Goal: Task Accomplishment & Management: Complete application form

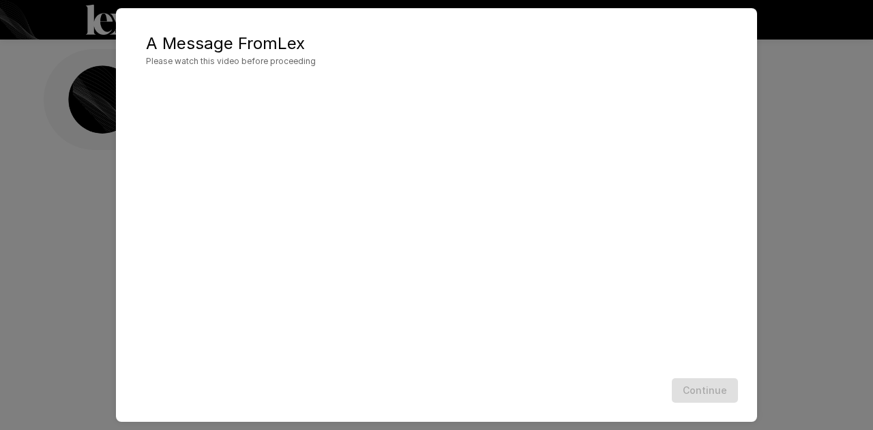
scroll to position [41, 0]
click at [697, 381] on button "Continue" at bounding box center [705, 390] width 66 height 25
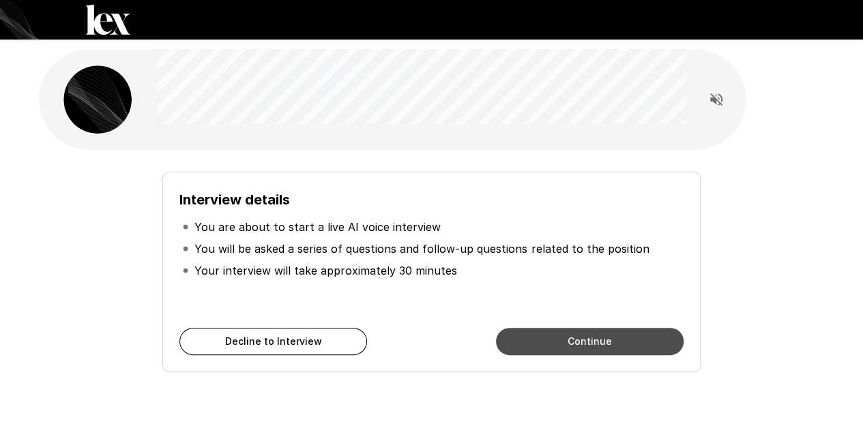
click at [589, 336] on button "Continue" at bounding box center [590, 341] width 188 height 27
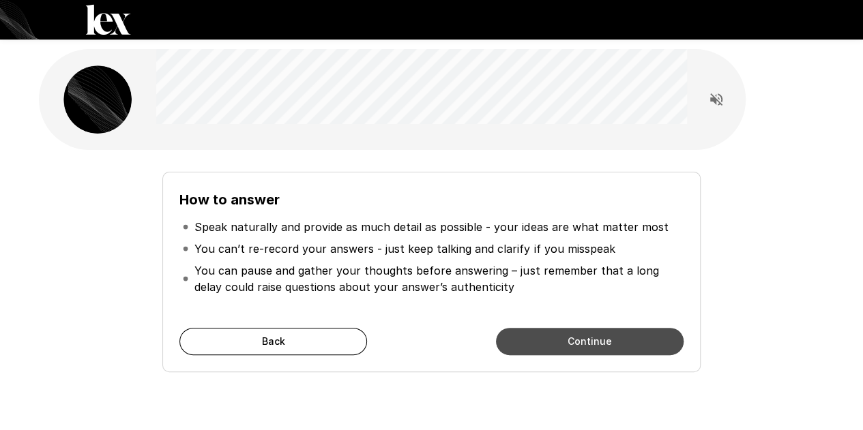
click at [589, 336] on button "Continue" at bounding box center [590, 341] width 188 height 27
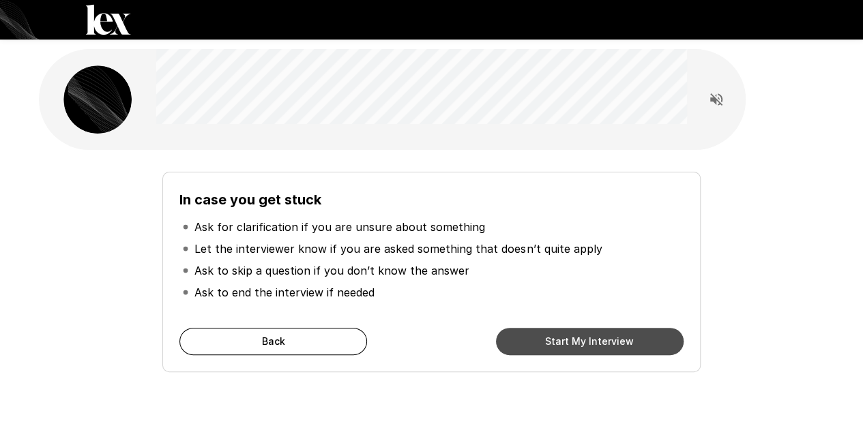
click at [589, 336] on button "Start My Interview" at bounding box center [590, 341] width 188 height 27
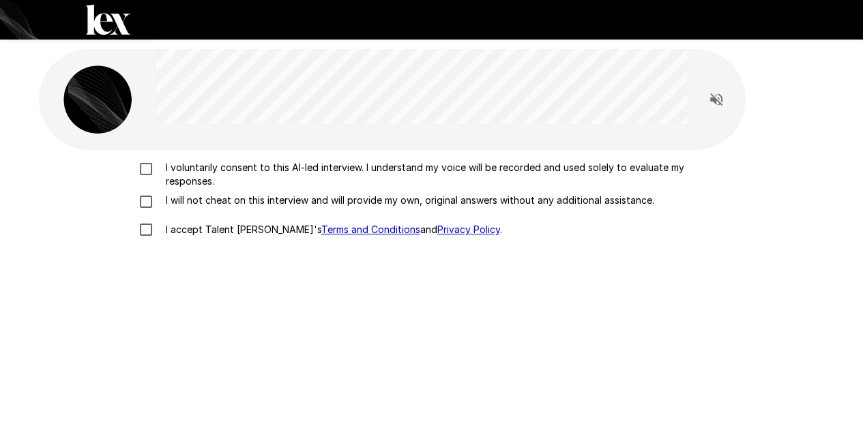
click at [194, 171] on p "I voluntarily consent to this AI-led interview. I understand my voice will be r…" at bounding box center [445, 174] width 571 height 27
click at [185, 196] on p "I will not cheat on this interview and will provide my own, original answers wi…" at bounding box center [407, 201] width 494 height 14
click at [178, 228] on p "I accept Talent Llama's Terms and Conditions and Privacy Policy ." at bounding box center [331, 230] width 342 height 14
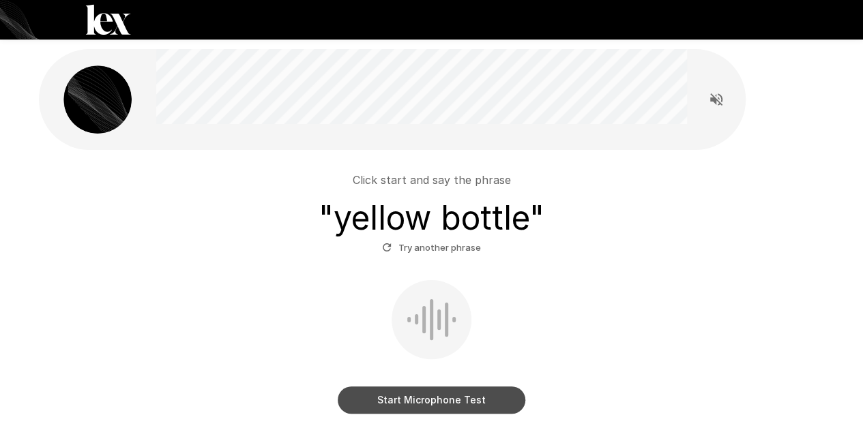
click at [433, 408] on button "Start Microphone Test" at bounding box center [432, 400] width 188 height 27
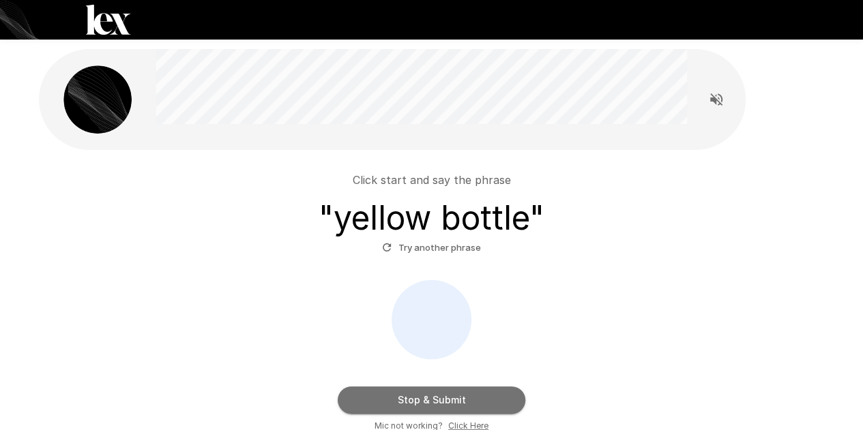
click at [433, 408] on button "Stop & Submit" at bounding box center [432, 400] width 188 height 27
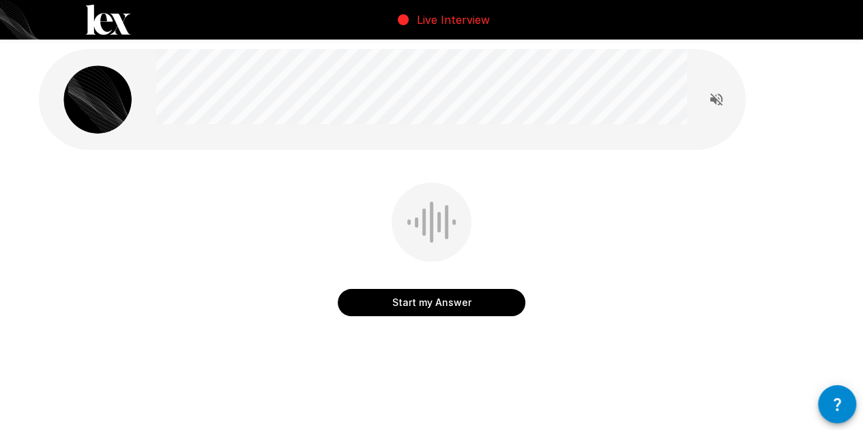
click at [429, 306] on button "Start my Answer" at bounding box center [432, 302] width 188 height 27
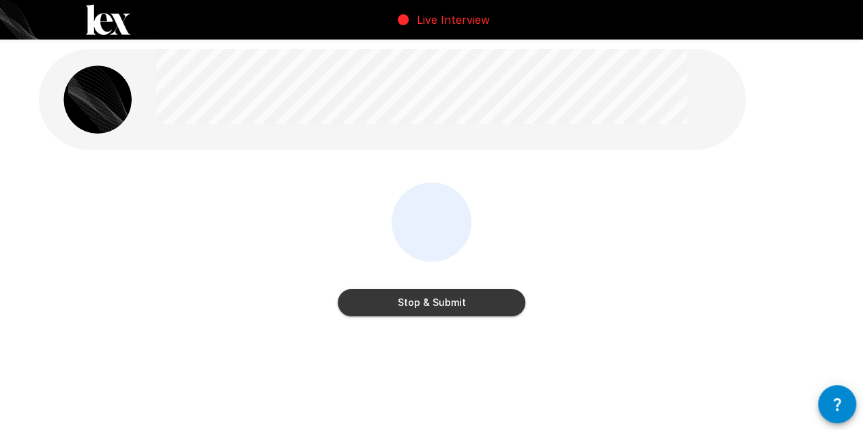
click at [429, 306] on button "Stop & Submit" at bounding box center [432, 302] width 188 height 27
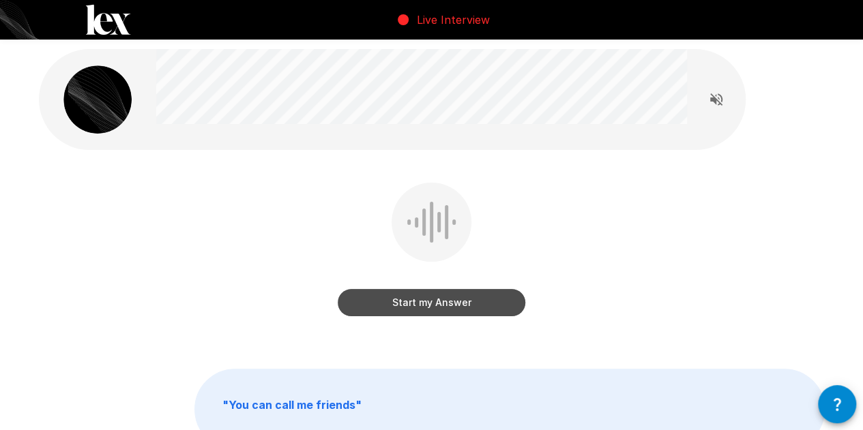
click at [429, 306] on button "Start my Answer" at bounding box center [432, 302] width 188 height 27
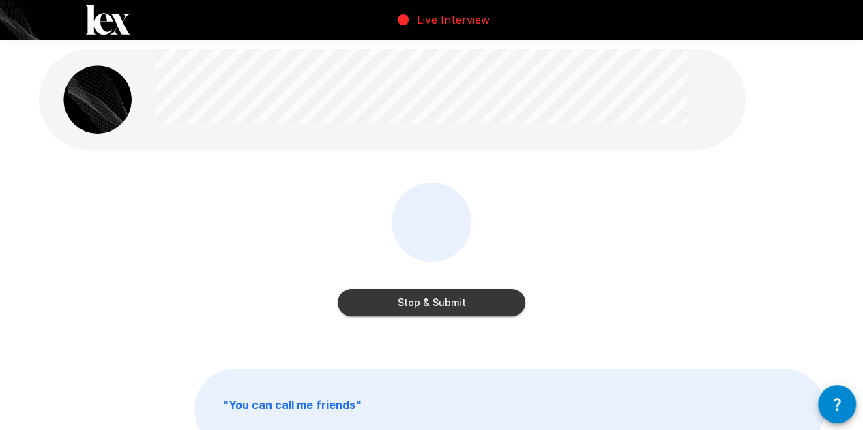
click at [429, 306] on button "Stop & Submit" at bounding box center [432, 302] width 188 height 27
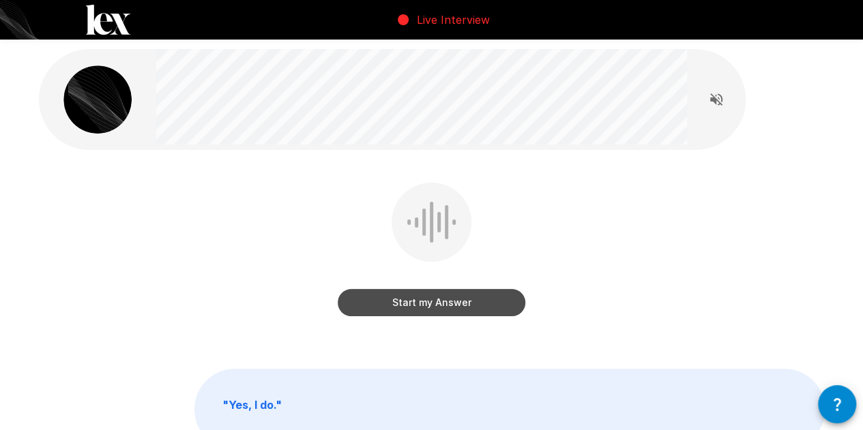
click at [429, 306] on button "Start my Answer" at bounding box center [432, 302] width 188 height 27
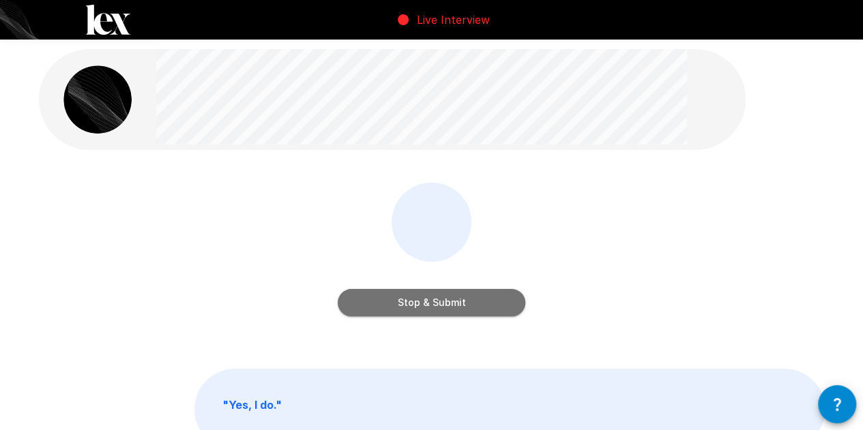
click at [429, 306] on button "Stop & Submit" at bounding box center [432, 302] width 188 height 27
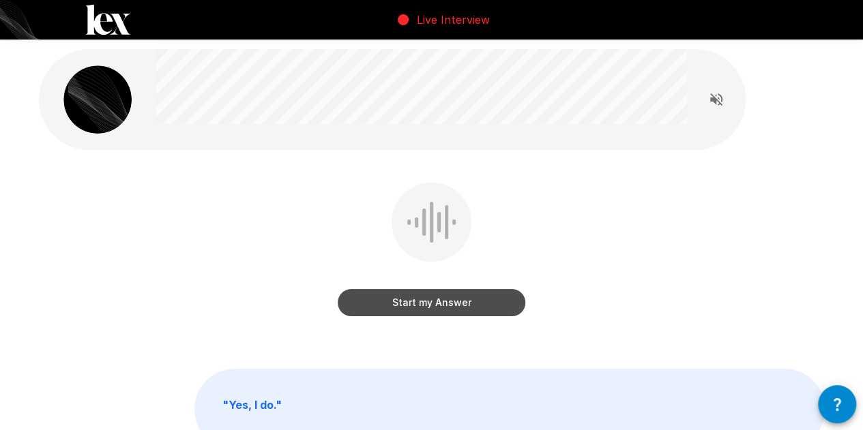
click at [429, 306] on button "Start my Answer" at bounding box center [432, 302] width 188 height 27
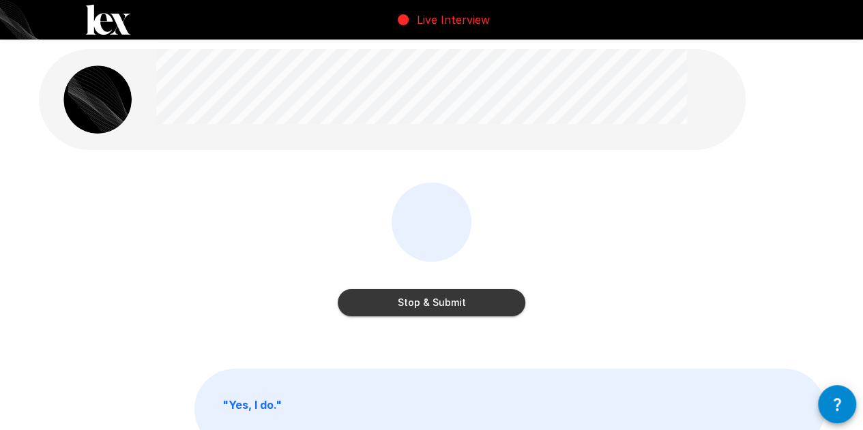
click at [429, 306] on button "Stop & Submit" at bounding box center [432, 302] width 188 height 27
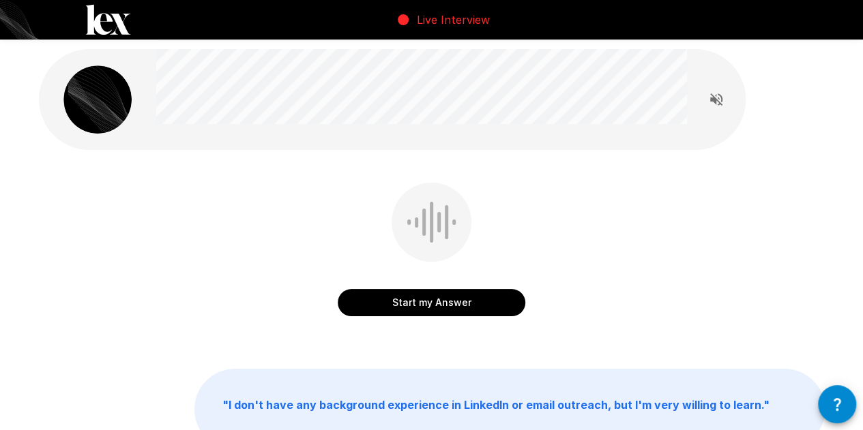
click at [426, 293] on button "Start my Answer" at bounding box center [432, 302] width 188 height 27
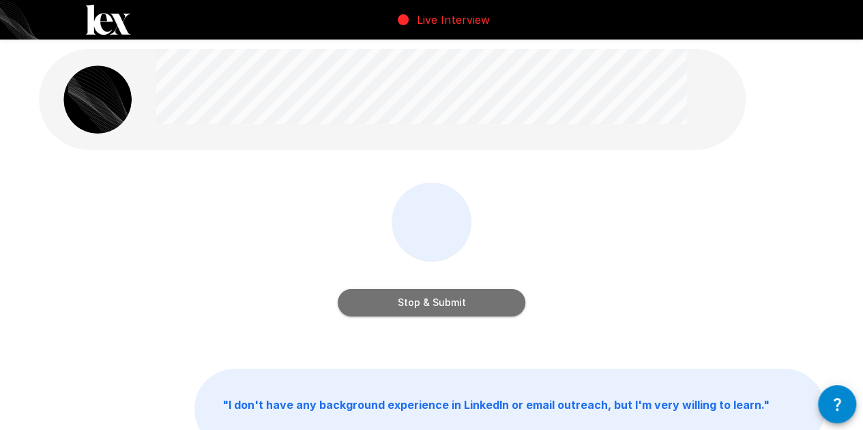
click at [426, 293] on button "Stop & Submit" at bounding box center [432, 302] width 188 height 27
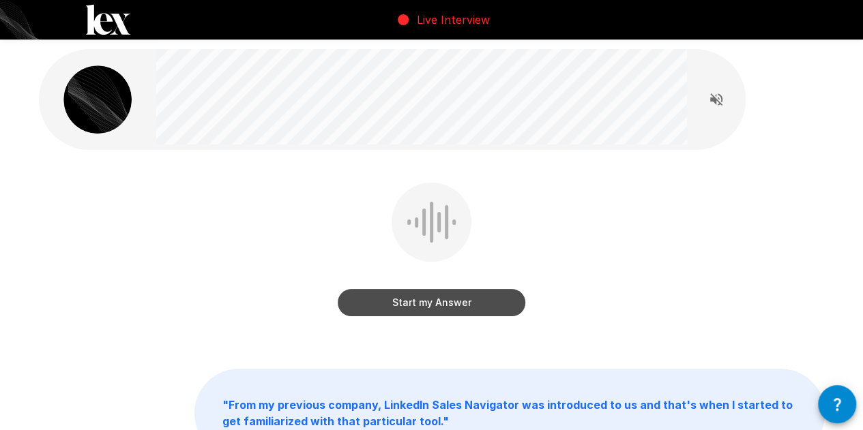
click at [426, 293] on button "Start my Answer" at bounding box center [432, 302] width 188 height 27
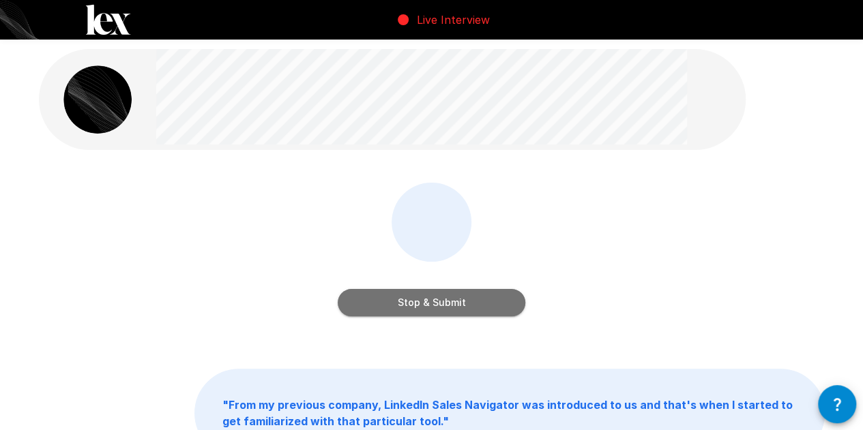
click at [426, 293] on button "Stop & Submit" at bounding box center [432, 302] width 188 height 27
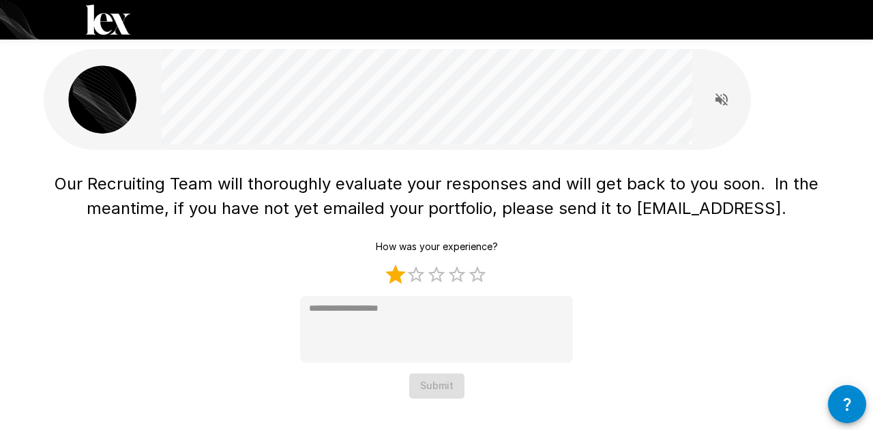
click at [393, 274] on label "1 Star" at bounding box center [395, 275] width 20 height 20
type textarea "*"
click at [429, 387] on button "Submit" at bounding box center [436, 386] width 55 height 25
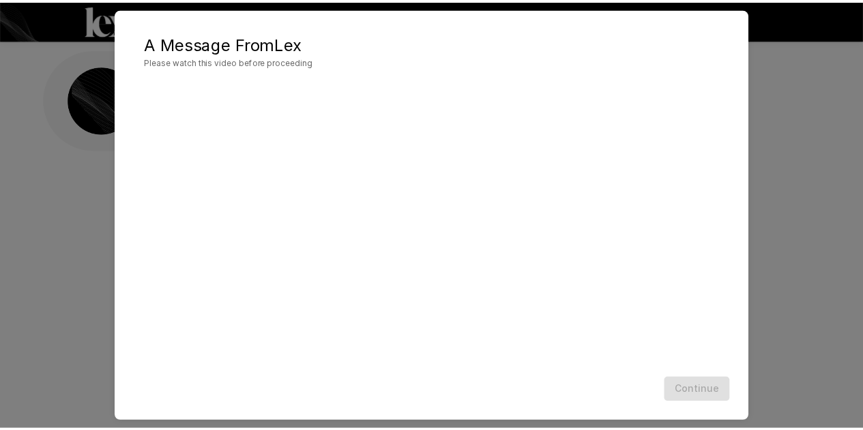
scroll to position [27, 0]
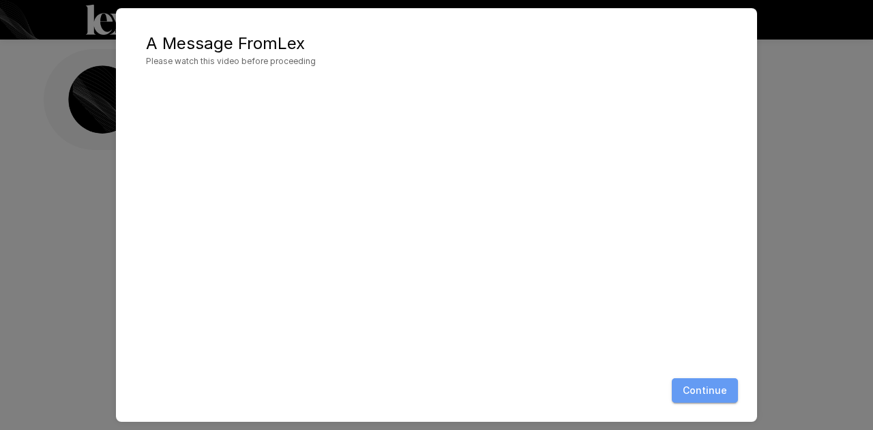
click at [693, 402] on button "Continue" at bounding box center [705, 390] width 66 height 25
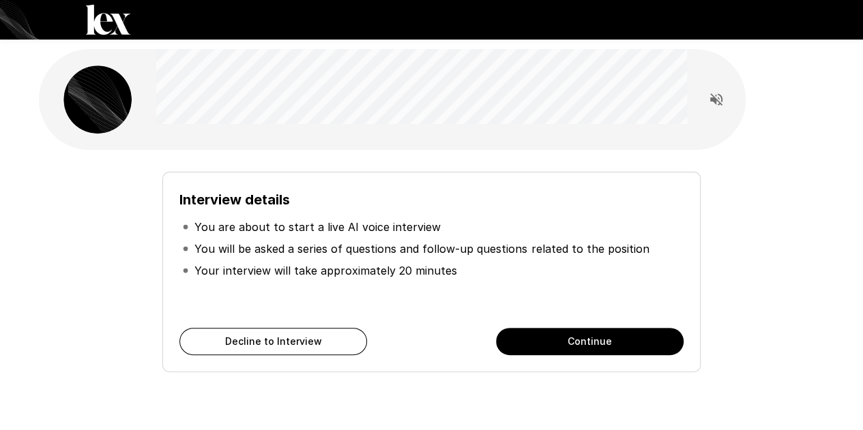
click at [631, 327] on div "Interview details You are about to start a live AI voice interview You will be …" at bounding box center [430, 272] width 537 height 200
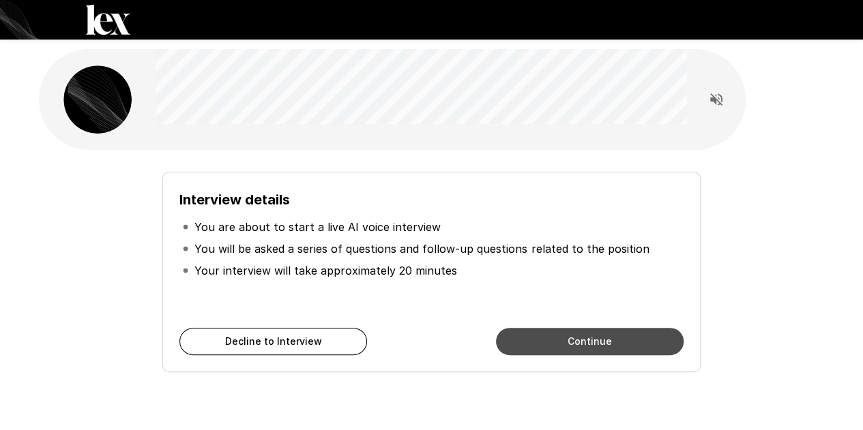
click at [603, 343] on button "Continue" at bounding box center [590, 341] width 188 height 27
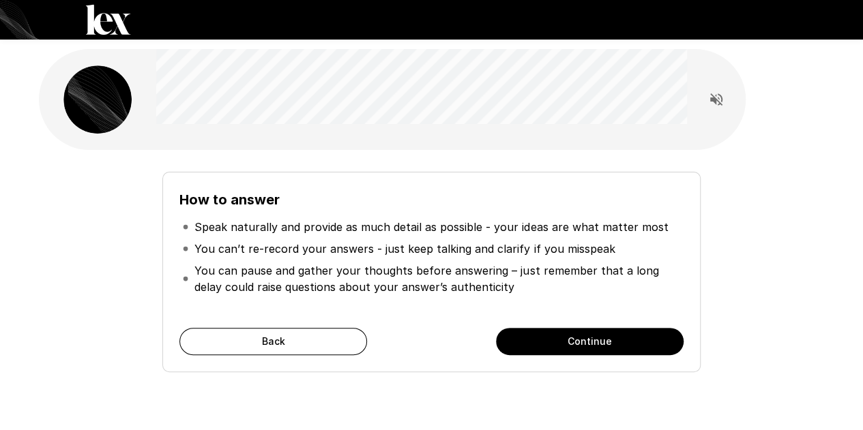
click at [603, 343] on button "Continue" at bounding box center [590, 341] width 188 height 27
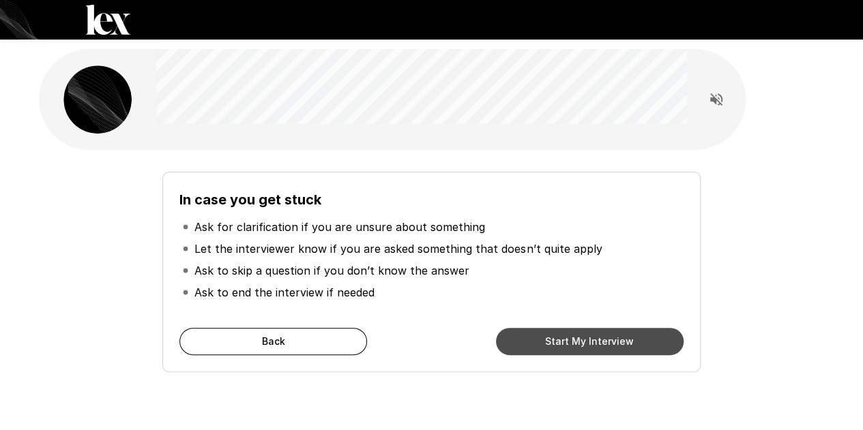
click at [603, 343] on button "Start My Interview" at bounding box center [590, 341] width 188 height 27
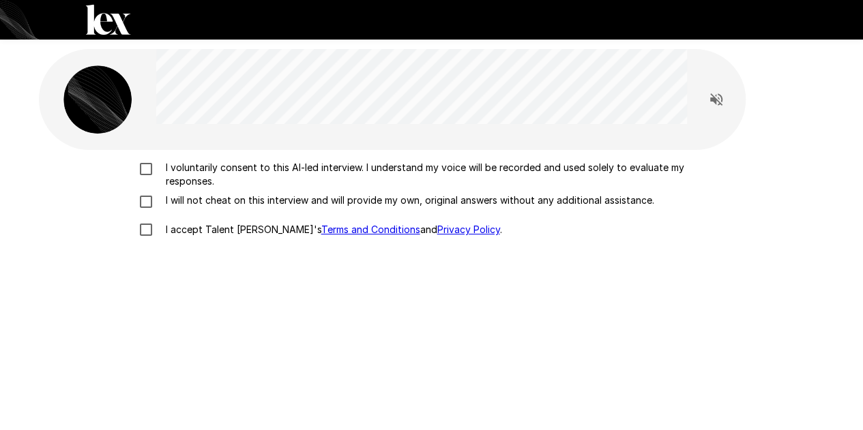
click at [177, 173] on p "I voluntarily consent to this AI-led interview. I understand my voice will be r…" at bounding box center [445, 174] width 571 height 27
click at [179, 194] on p "I will not cheat on this interview and will provide my own, original answers wi…" at bounding box center [407, 201] width 494 height 14
click at [186, 224] on p "I accept Talent Llama's Terms and Conditions and Privacy Policy ." at bounding box center [331, 230] width 342 height 14
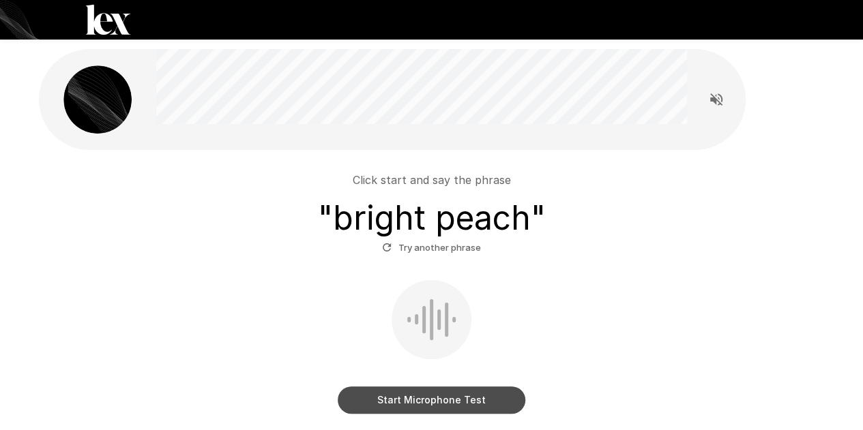
click at [430, 400] on button "Start Microphone Test" at bounding box center [432, 400] width 188 height 27
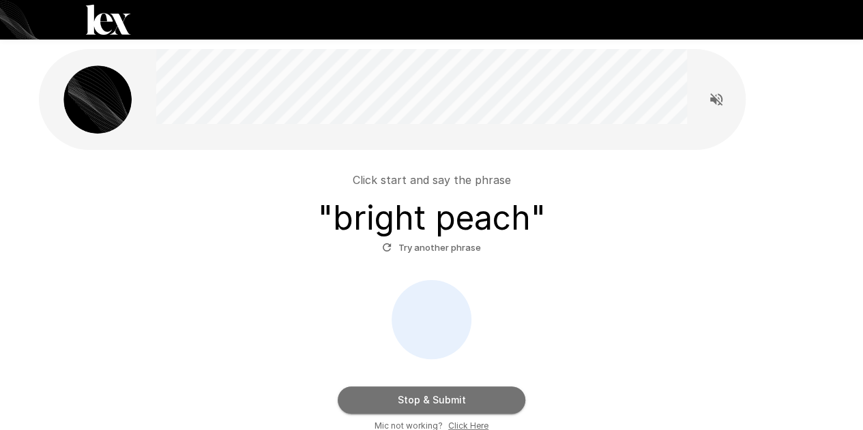
click at [430, 400] on button "Stop & Submit" at bounding box center [432, 400] width 188 height 27
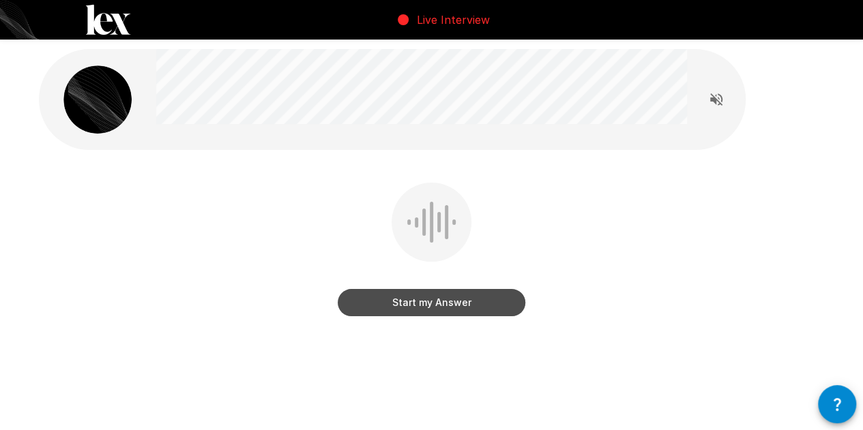
click at [425, 314] on button "Start my Answer" at bounding box center [432, 302] width 188 height 27
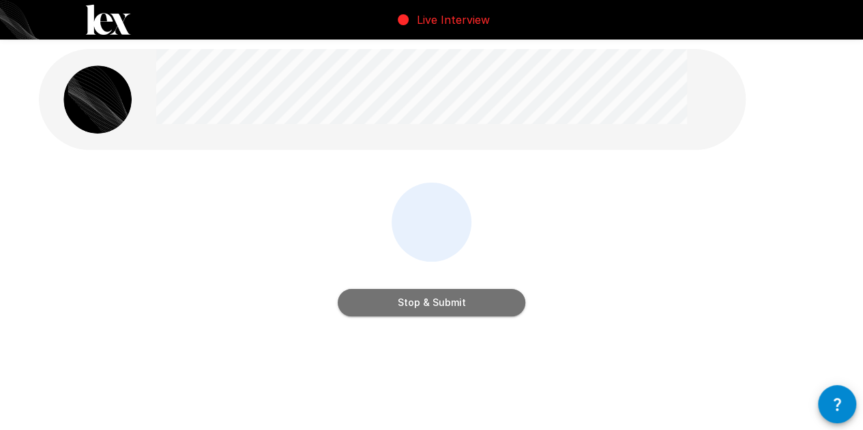
click at [425, 314] on button "Stop & Submit" at bounding box center [432, 302] width 188 height 27
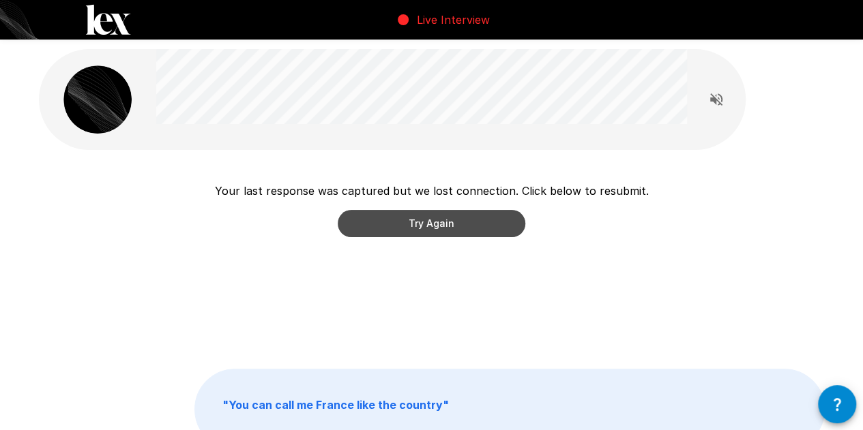
click at [426, 231] on button "Try Again" at bounding box center [432, 223] width 188 height 27
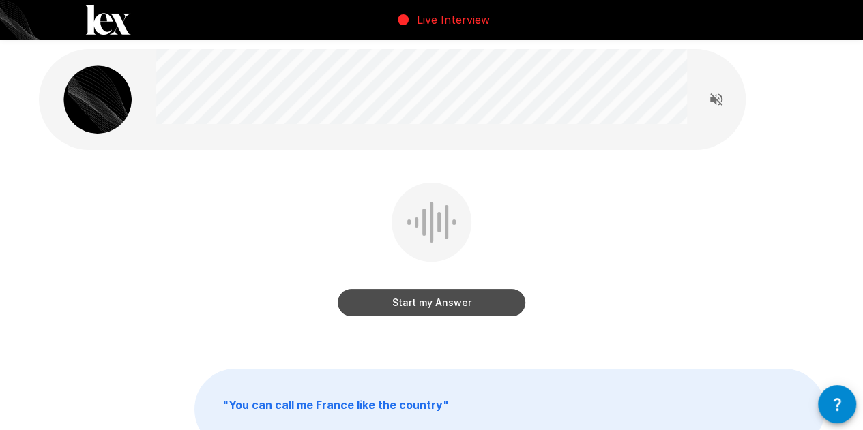
click at [427, 308] on button "Start my Answer" at bounding box center [432, 302] width 188 height 27
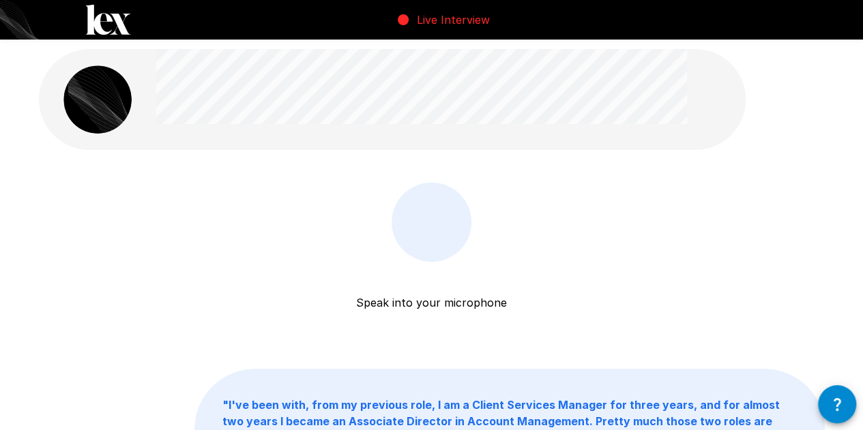
click at [498, 211] on div "Speak into your microphone Stop & Submit" at bounding box center [432, 277] width 188 height 188
click at [430, 211] on div at bounding box center [431, 222] width 53 height 41
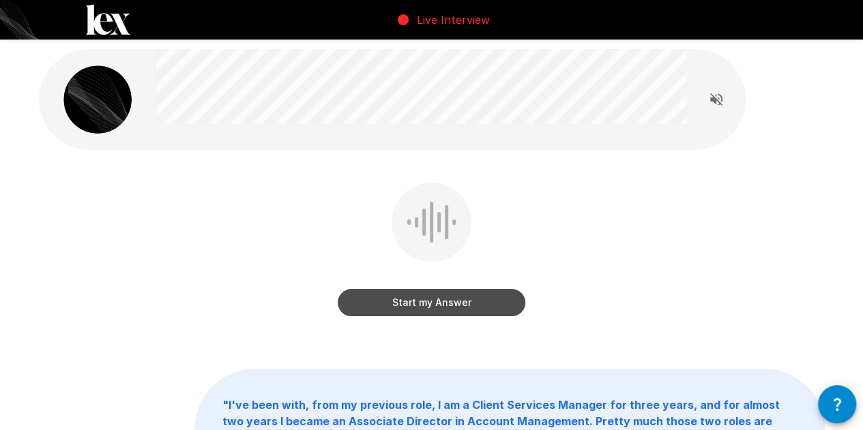
click at [413, 306] on button "Start my Answer" at bounding box center [432, 302] width 188 height 27
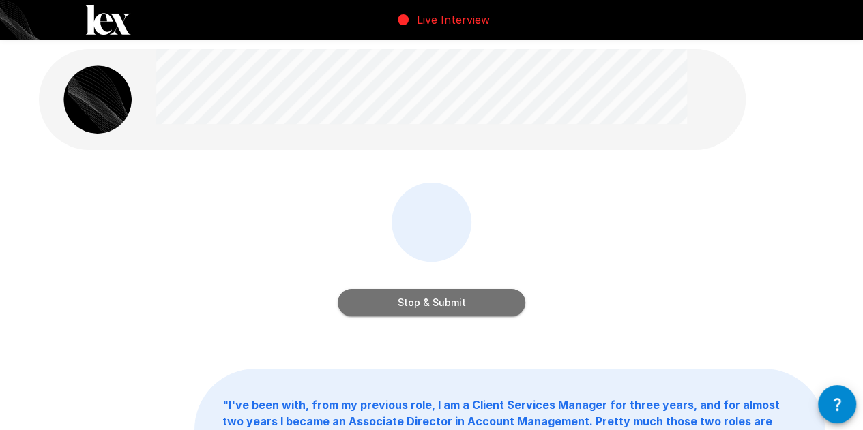
click at [413, 306] on button "Stop & Submit" at bounding box center [432, 302] width 188 height 27
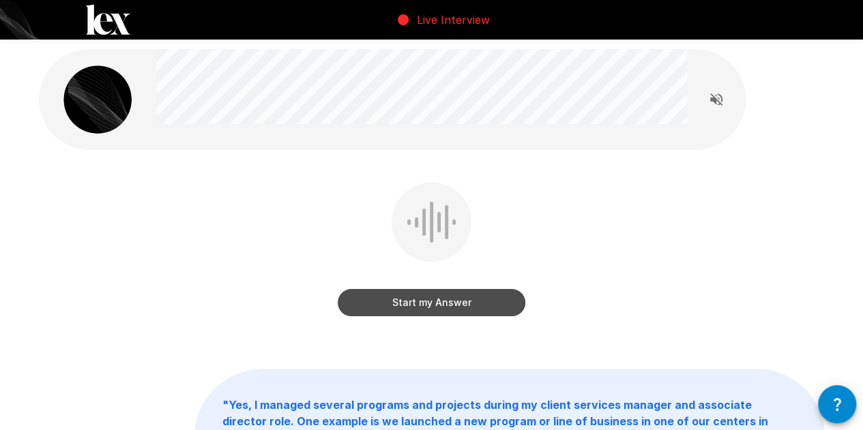
click at [413, 306] on button "Start my Answer" at bounding box center [432, 302] width 188 height 27
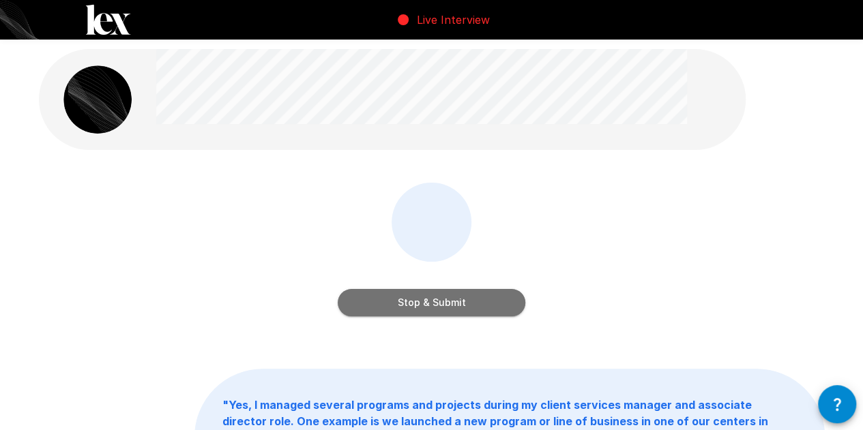
click at [413, 306] on button "Stop & Submit" at bounding box center [432, 302] width 188 height 27
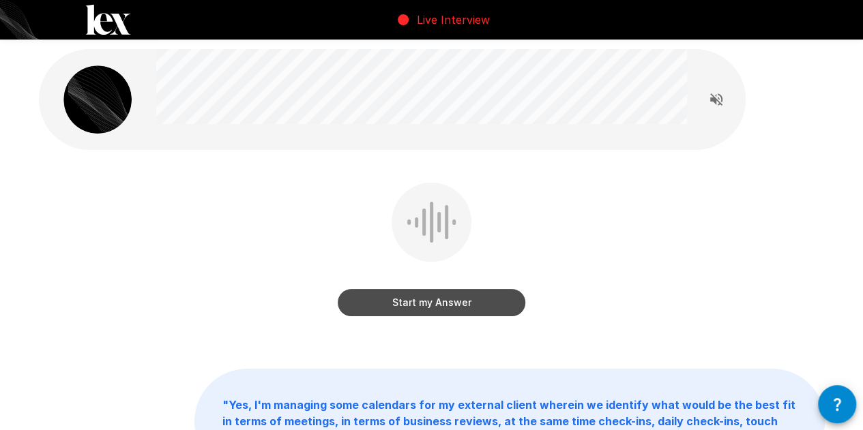
click at [418, 306] on button "Start my Answer" at bounding box center [432, 302] width 188 height 27
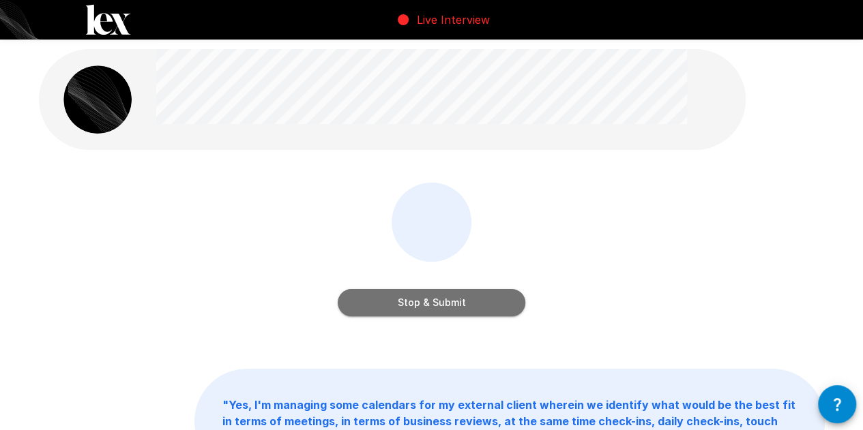
click at [418, 306] on button "Stop & Submit" at bounding box center [432, 302] width 188 height 27
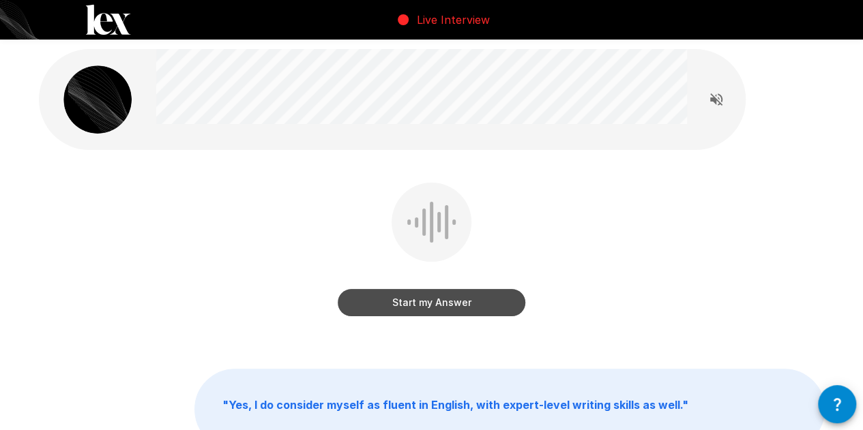
click at [418, 306] on button "Start my Answer" at bounding box center [432, 302] width 188 height 27
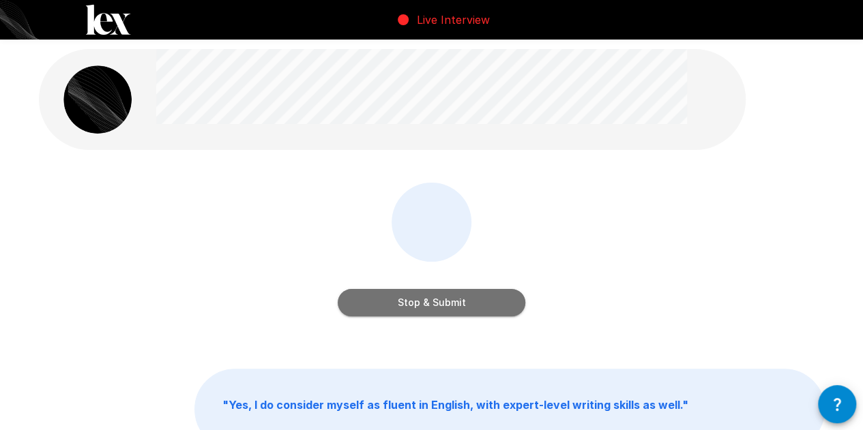
click at [418, 306] on button "Stop & Submit" at bounding box center [432, 302] width 188 height 27
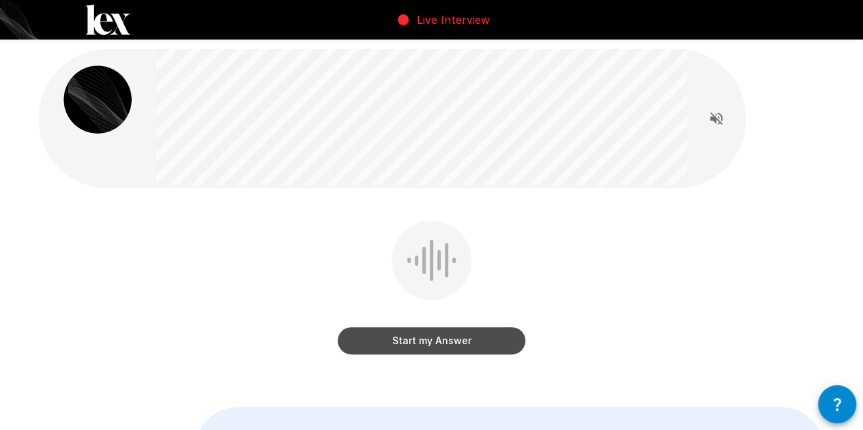
click at [445, 339] on button "Start my Answer" at bounding box center [432, 340] width 188 height 27
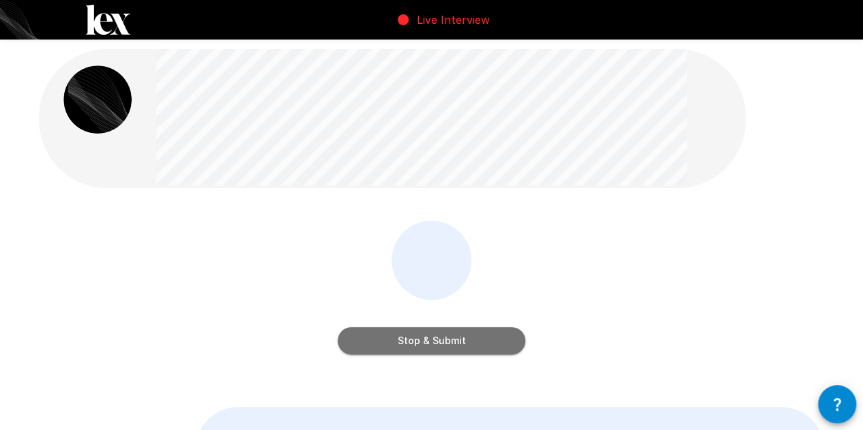
click at [445, 339] on button "Stop & Submit" at bounding box center [432, 340] width 188 height 27
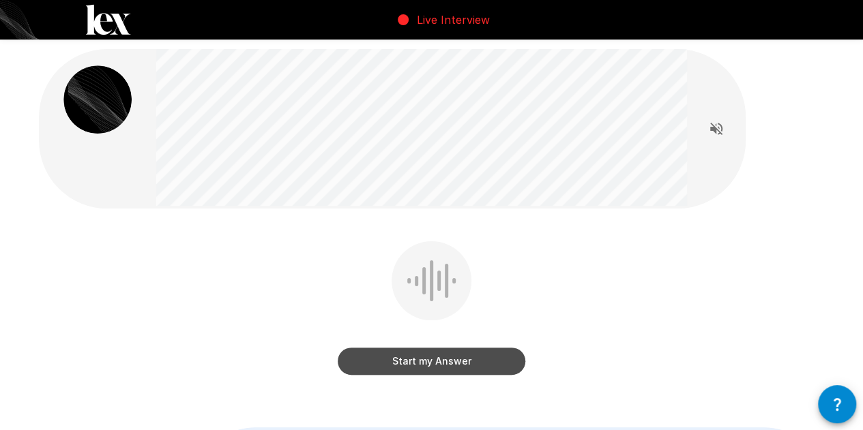
click at [423, 358] on button "Start my Answer" at bounding box center [432, 361] width 188 height 27
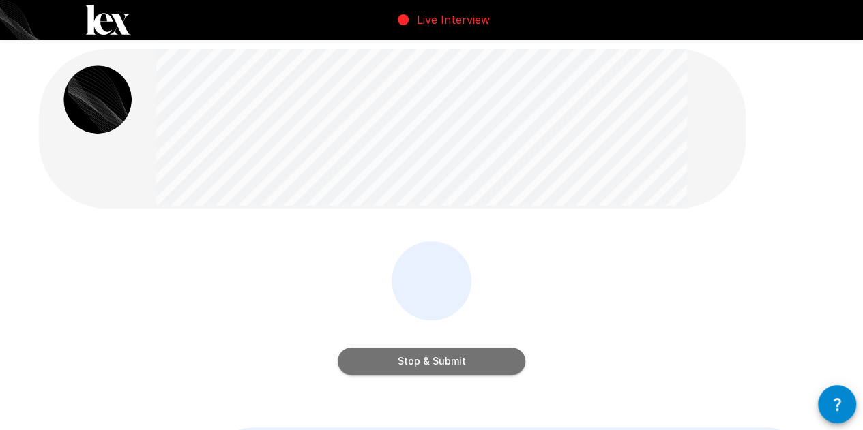
click at [423, 358] on button "Stop & Submit" at bounding box center [432, 361] width 188 height 27
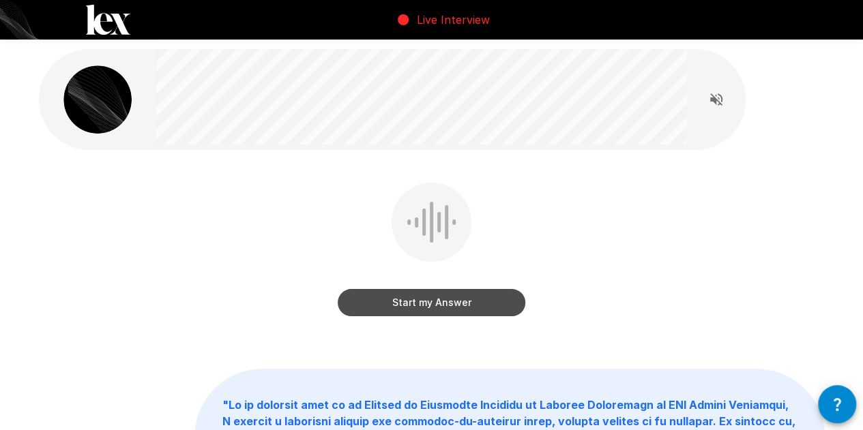
click at [448, 307] on button "Start my Answer" at bounding box center [432, 302] width 188 height 27
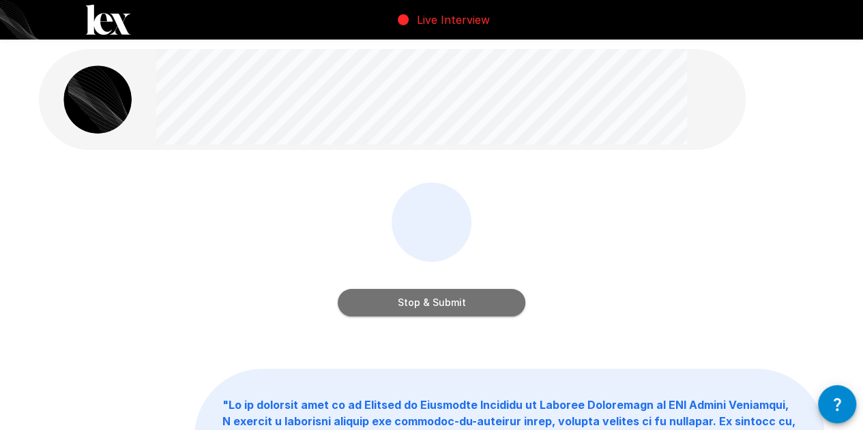
click at [448, 307] on button "Stop & Submit" at bounding box center [432, 302] width 188 height 27
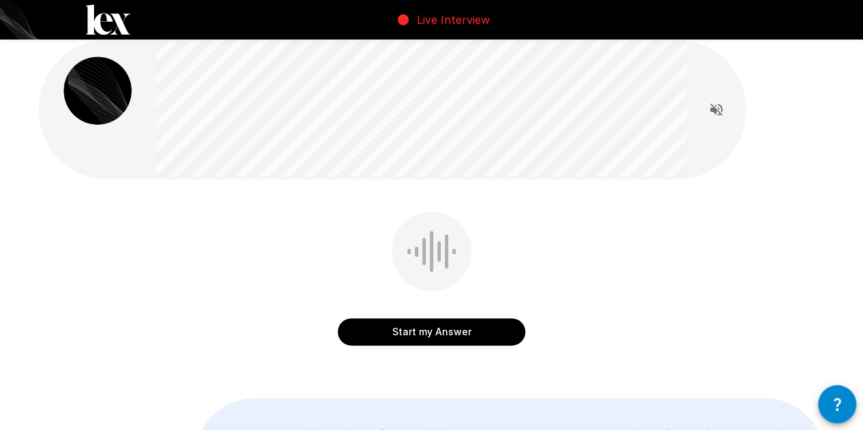
scroll to position [8, 0]
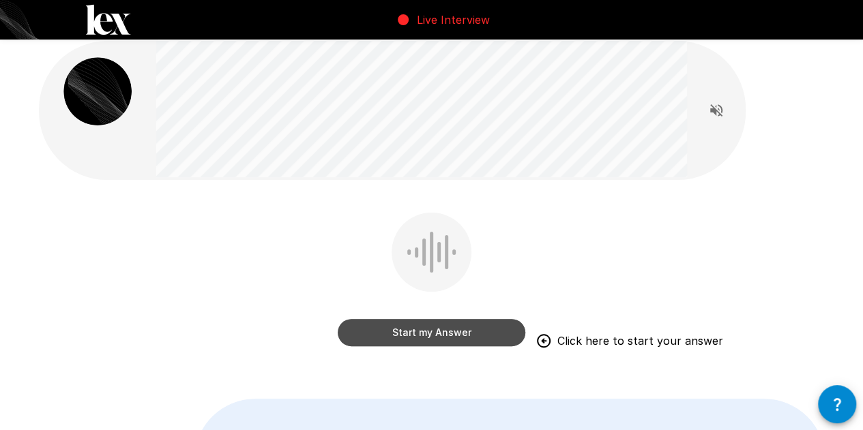
click at [426, 333] on button "Start my Answer" at bounding box center [432, 332] width 188 height 27
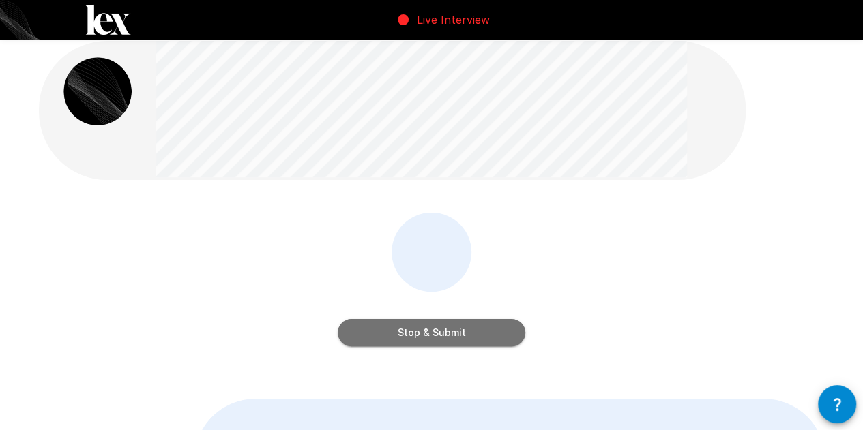
click at [426, 333] on button "Stop & Submit" at bounding box center [432, 332] width 188 height 27
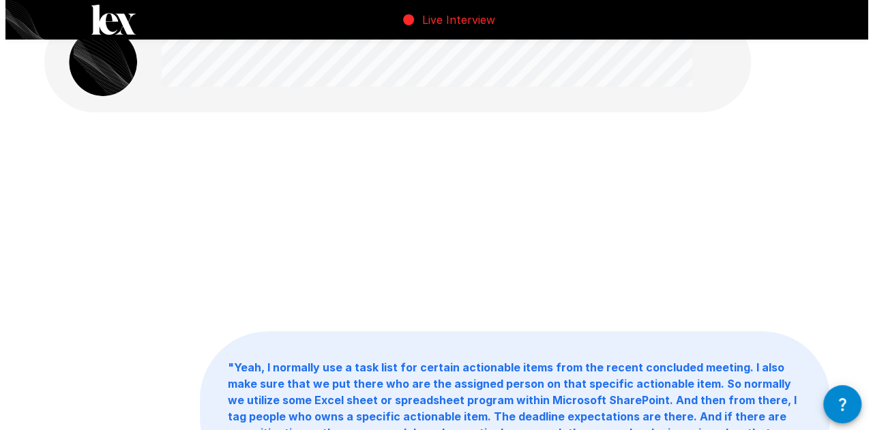
scroll to position [0, 0]
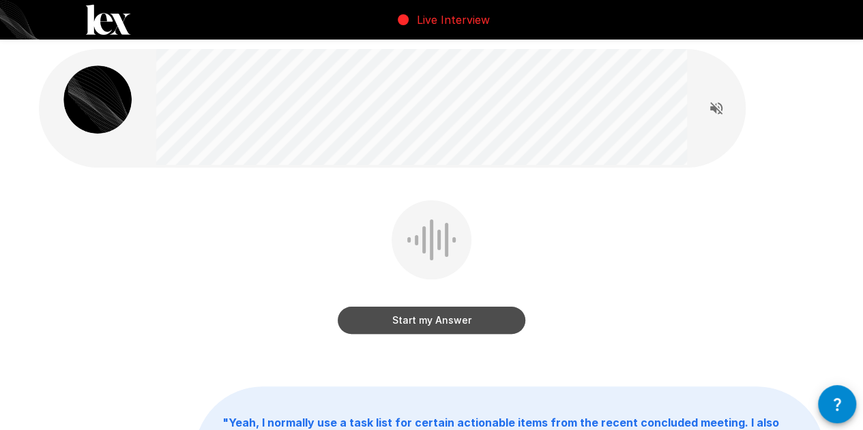
click at [428, 326] on button "Start my Answer" at bounding box center [432, 320] width 188 height 27
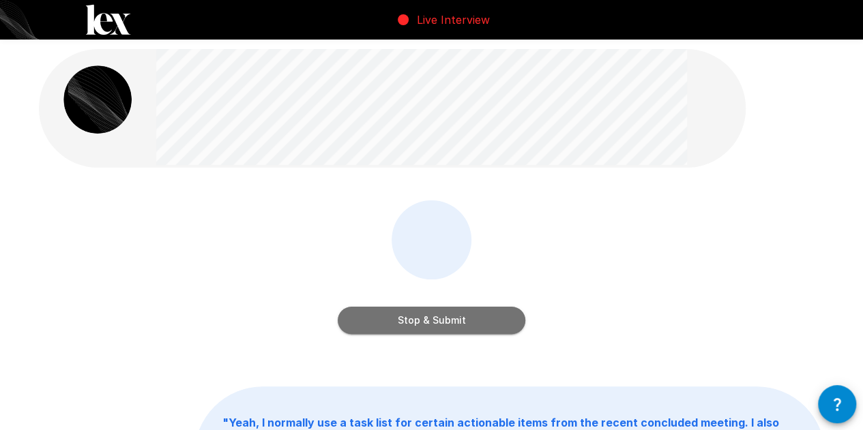
click at [428, 326] on button "Stop & Submit" at bounding box center [432, 320] width 188 height 27
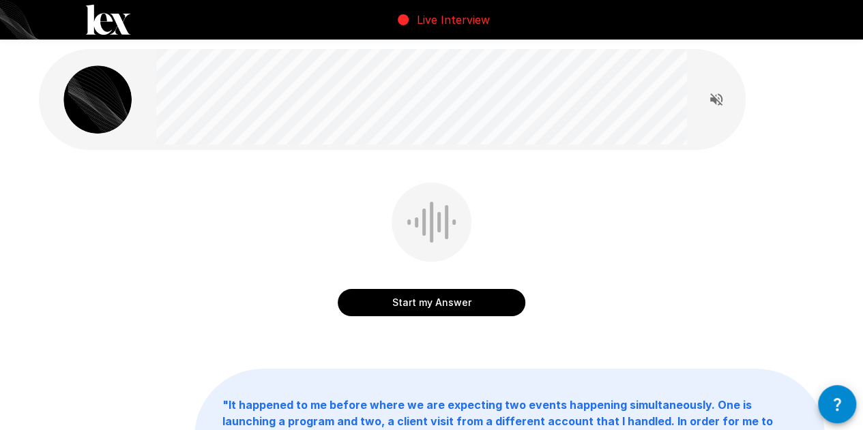
click at [417, 299] on button "Start my Answer" at bounding box center [432, 302] width 188 height 27
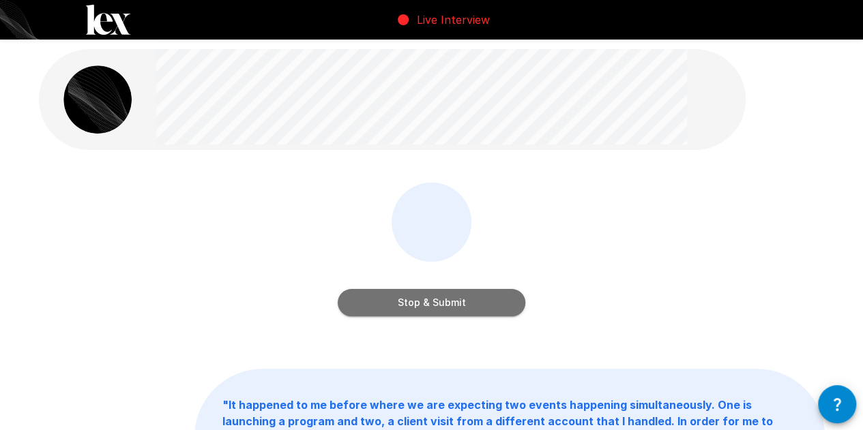
click at [417, 299] on button "Stop & Submit" at bounding box center [432, 302] width 188 height 27
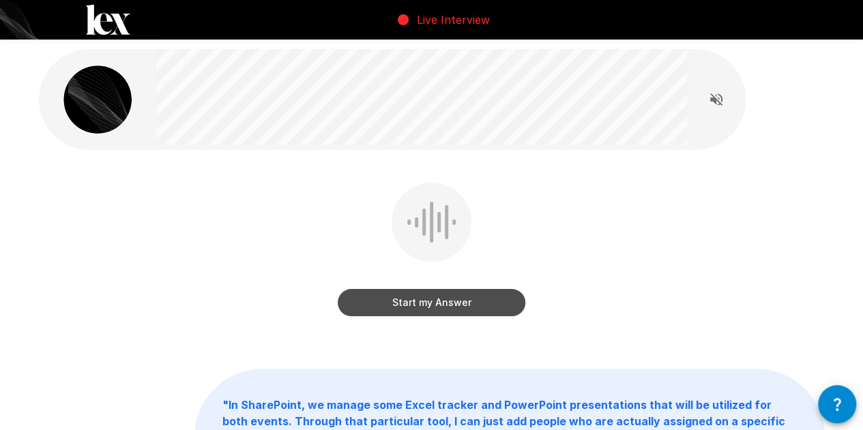
click at [424, 301] on button "Start my Answer" at bounding box center [432, 302] width 188 height 27
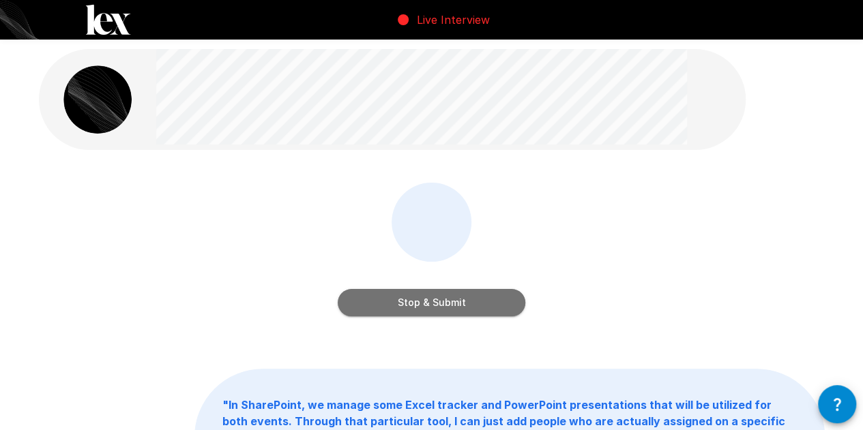
click at [424, 301] on button "Stop & Submit" at bounding box center [432, 302] width 188 height 27
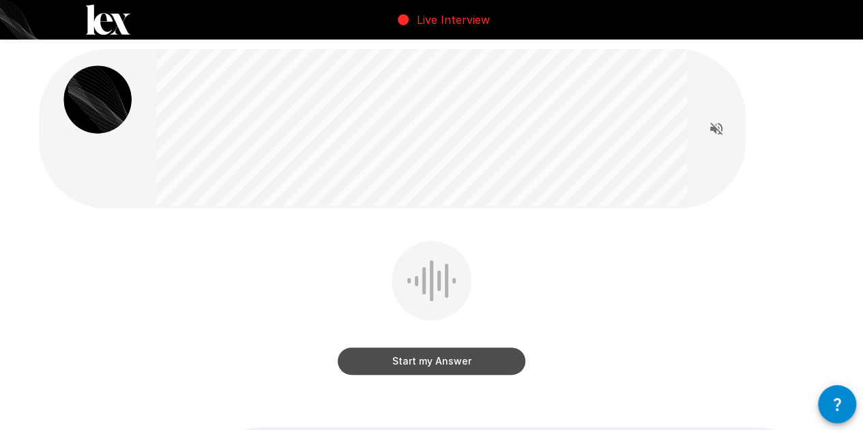
click at [441, 366] on button "Start my Answer" at bounding box center [432, 361] width 188 height 27
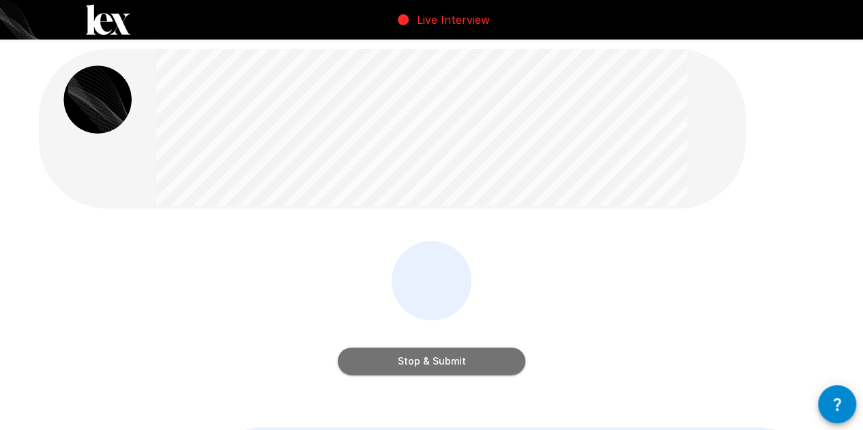
click at [441, 366] on button "Stop & Submit" at bounding box center [432, 361] width 188 height 27
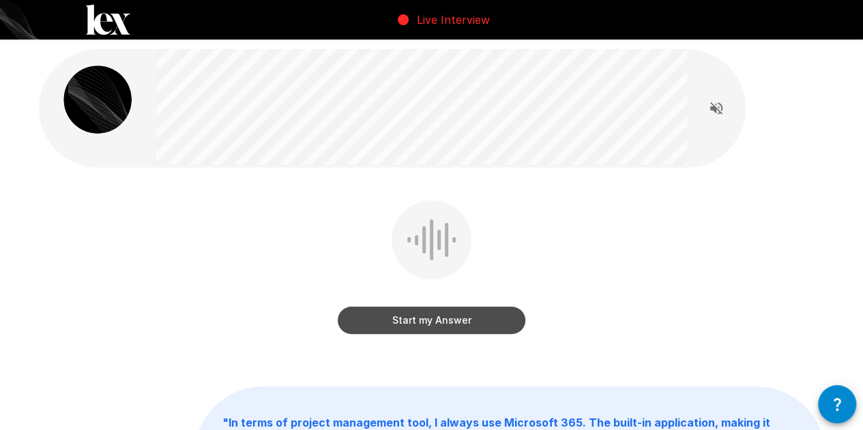
click at [440, 320] on button "Start my Answer" at bounding box center [432, 320] width 188 height 27
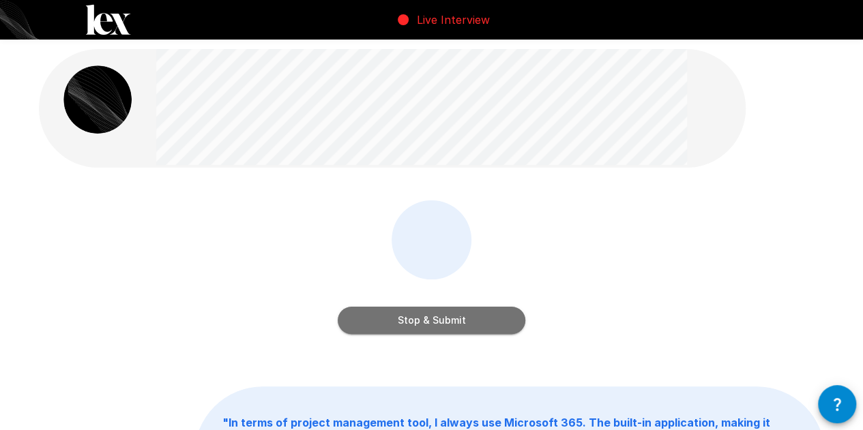
click at [440, 320] on button "Stop & Submit" at bounding box center [432, 320] width 188 height 27
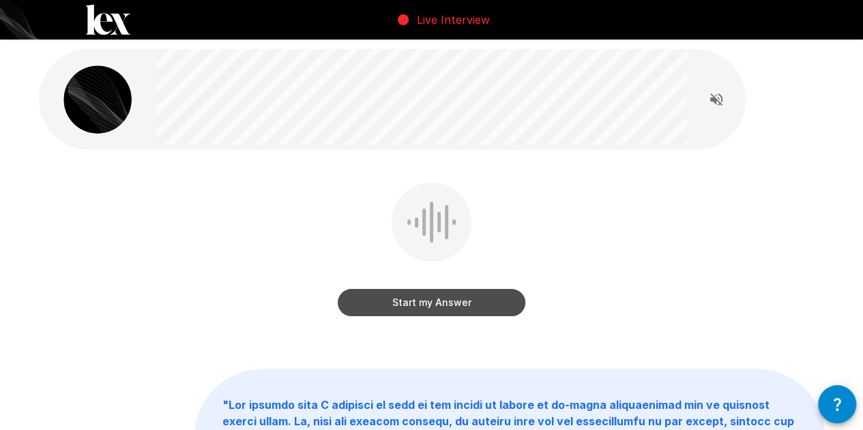
click at [426, 310] on button "Start my Answer" at bounding box center [432, 302] width 188 height 27
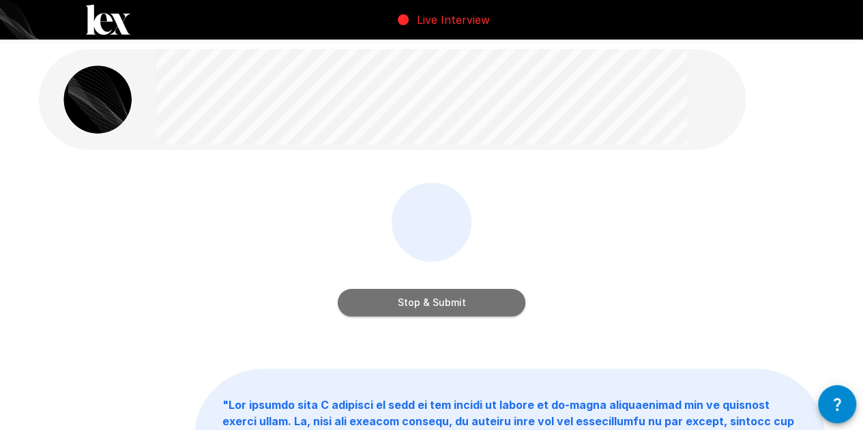
click at [426, 310] on button "Stop & Submit" at bounding box center [432, 302] width 188 height 27
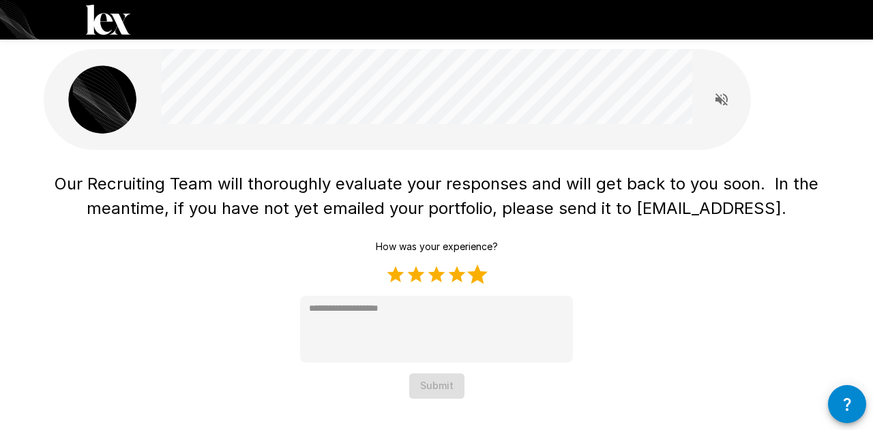
click at [469, 272] on label "5 Stars" at bounding box center [477, 275] width 20 height 20
type textarea "*"
click at [438, 387] on button "Submit" at bounding box center [436, 386] width 55 height 25
